Goal: Task Accomplishment & Management: Complete application form

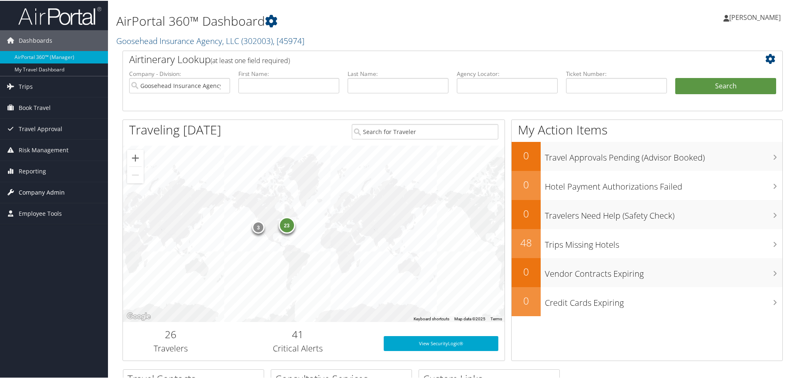
click at [65, 189] on link "Company Admin" at bounding box center [54, 192] width 108 height 21
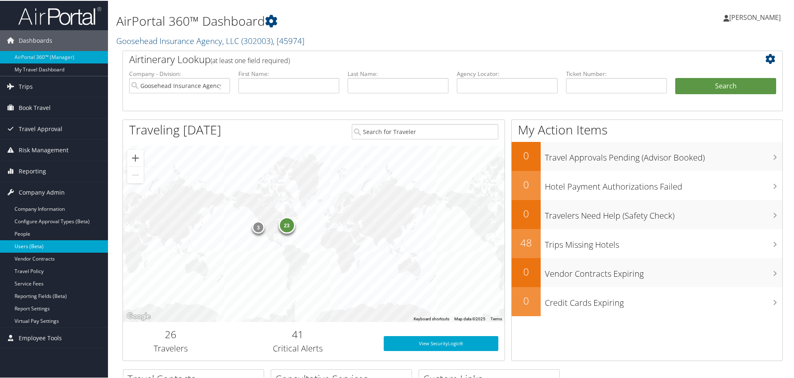
click at [46, 243] on link "Users (Beta)" at bounding box center [54, 246] width 108 height 12
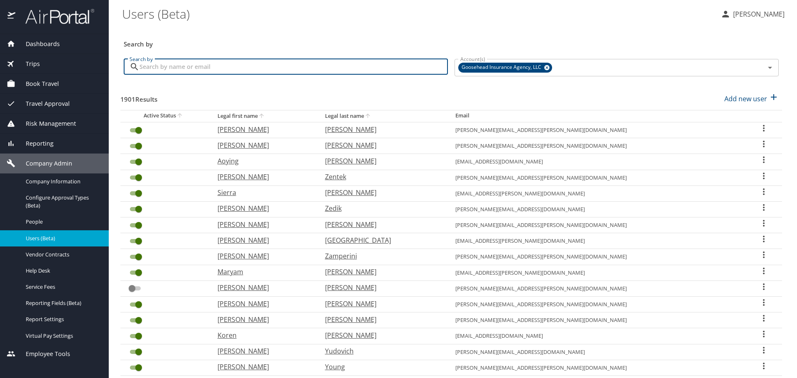
click at [275, 68] on input "Search by" at bounding box center [294, 67] width 309 height 16
paste input "Select This Row (407) 635-1963"
type input "Select This Row (407) 635-1963"
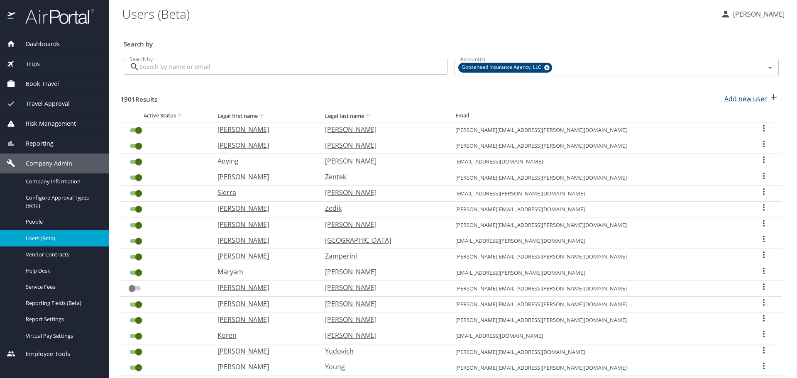
click at [750, 102] on p "Add new user" at bounding box center [746, 99] width 43 height 10
select select "US"
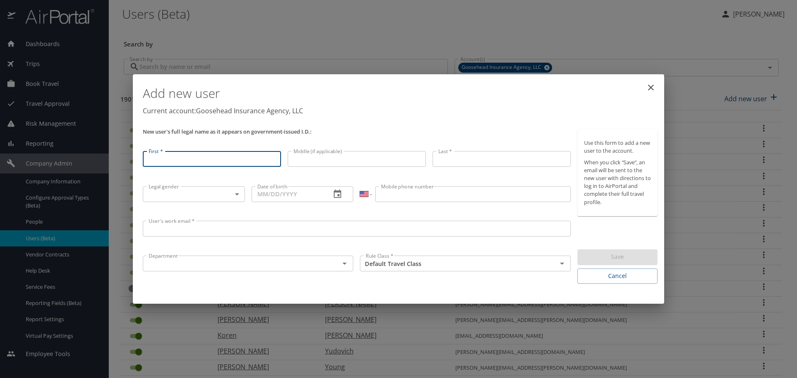
click at [186, 270] on div "Department" at bounding box center [248, 264] width 211 height 16
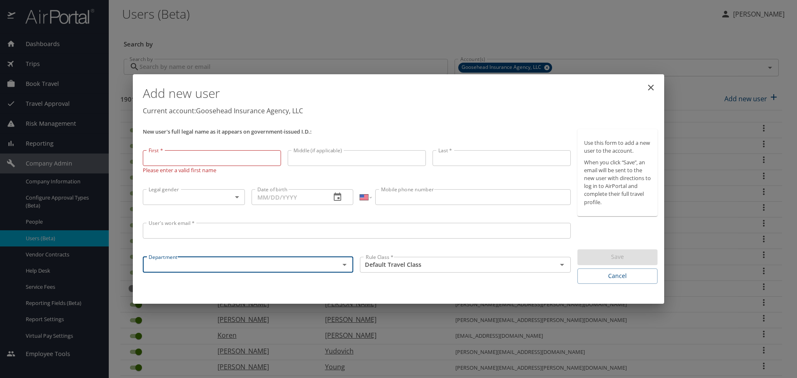
click at [182, 228] on input "User's work email *" at bounding box center [357, 231] width 428 height 16
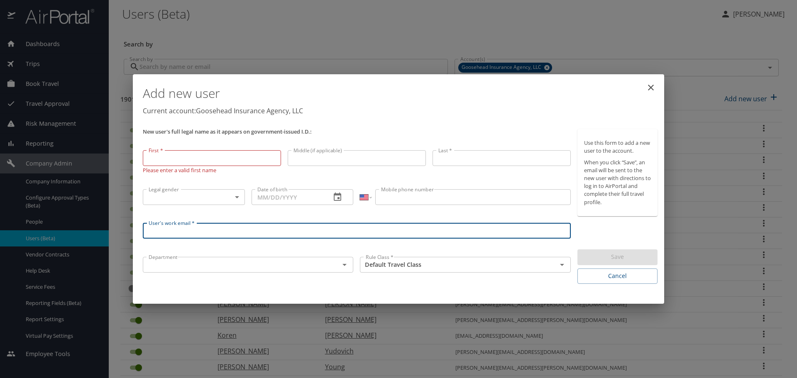
paste input "trancey.wimbley@goosehead.com"
type input "trancey.wimbley@goosehead.com"
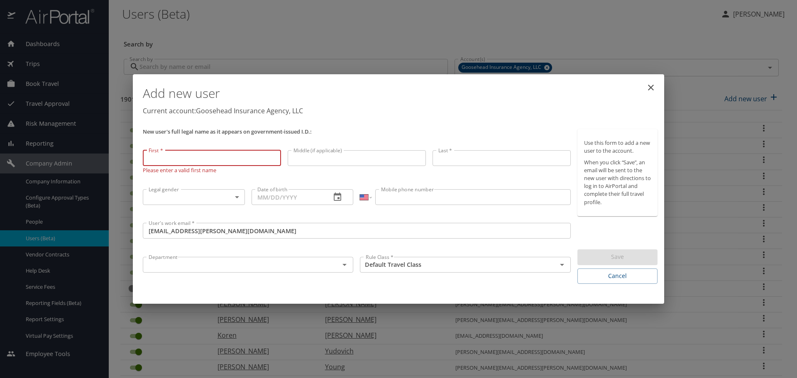
click at [191, 155] on input "First *" at bounding box center [212, 158] width 138 height 16
type input "Trancey"
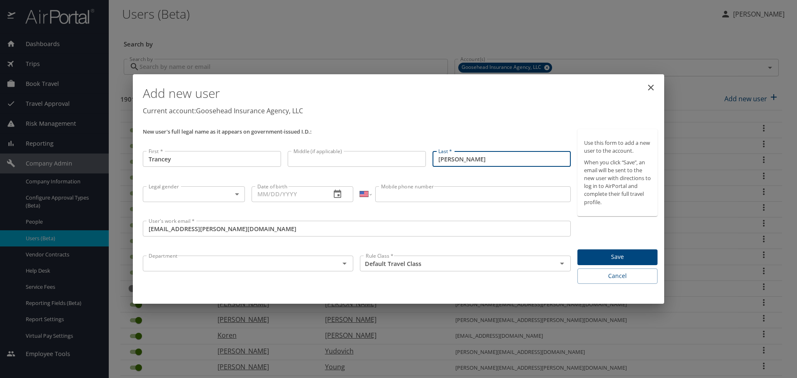
type input "Wimbley"
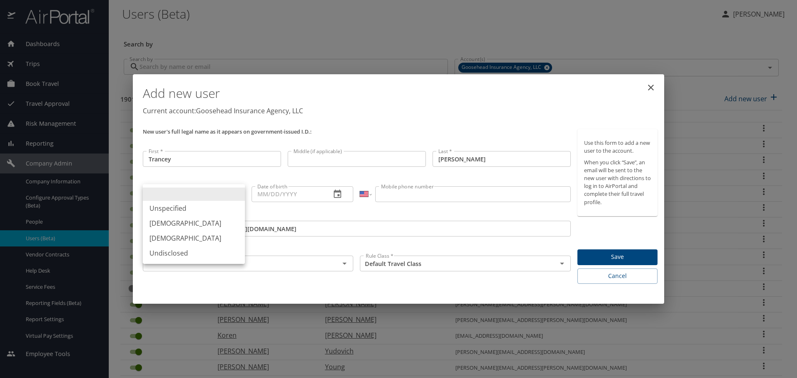
click at [196, 191] on body "Dashboards AirPortal 360™ Manager My Travel Dashboard Trips Airtinerary® Lookup…" at bounding box center [398, 189] width 797 height 378
click at [192, 213] on li "Unspecified" at bounding box center [194, 208] width 102 height 15
type input "Unspecified"
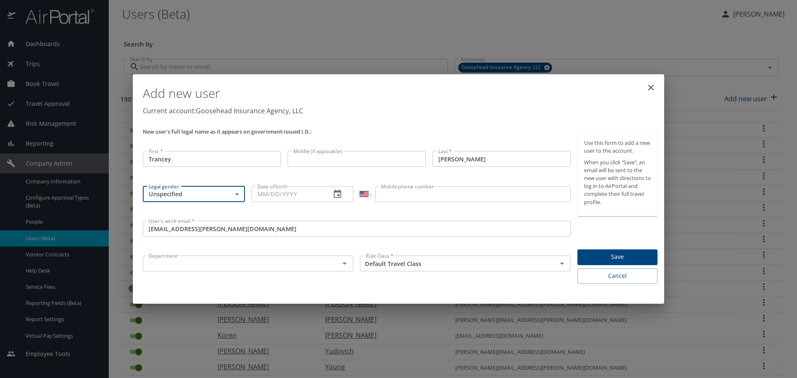
click at [238, 264] on input "text" at bounding box center [235, 263] width 181 height 11
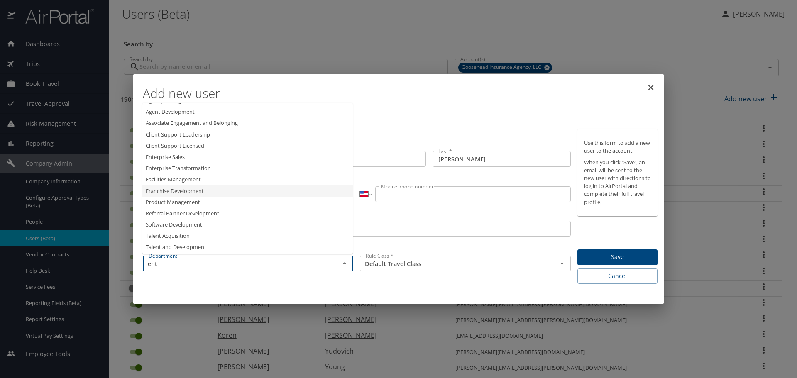
scroll to position [10, 0]
click at [196, 157] on li "Enterprise Sales" at bounding box center [247, 154] width 211 height 11
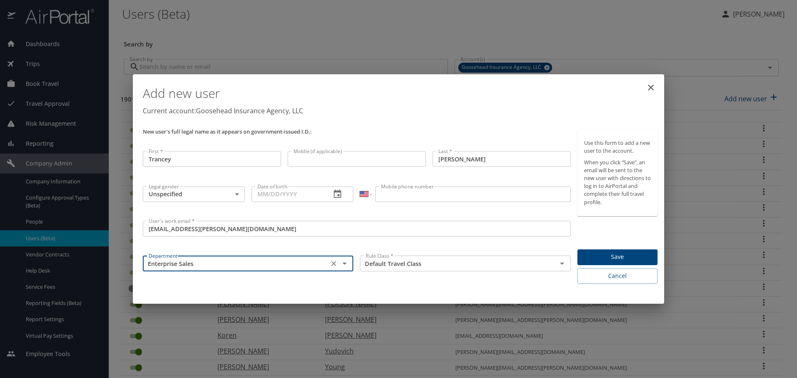
type input "Enterprise Sales"
click at [605, 258] on span "Save" at bounding box center [617, 257] width 67 height 10
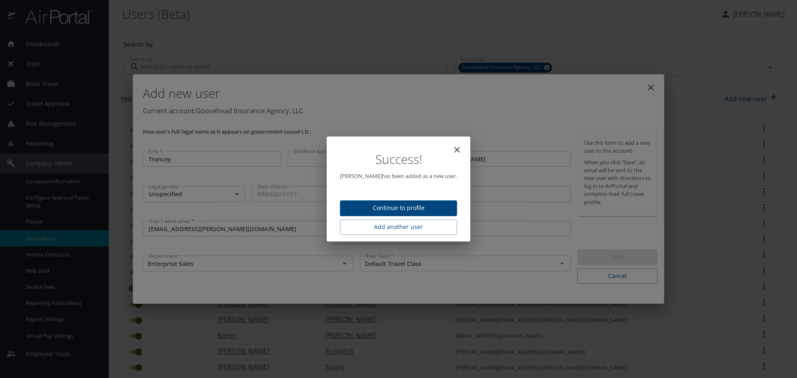
click at [417, 203] on span "Continue to profile" at bounding box center [399, 208] width 104 height 10
select select "US"
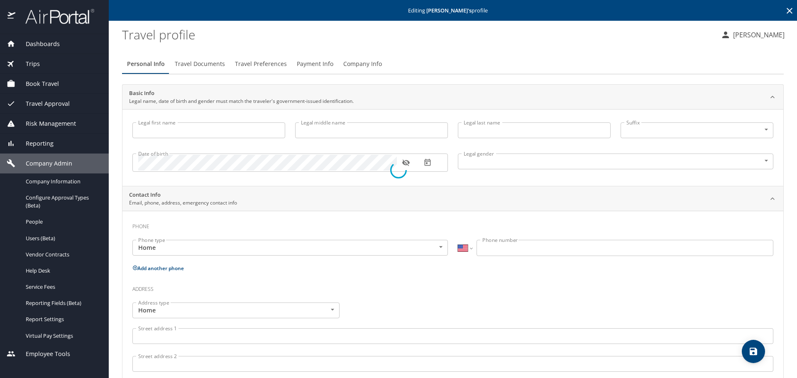
type input "Trancey"
type input "Wimbley"
type input "Unspecified"
select select "US"
